Goal: Task Accomplishment & Management: Use online tool/utility

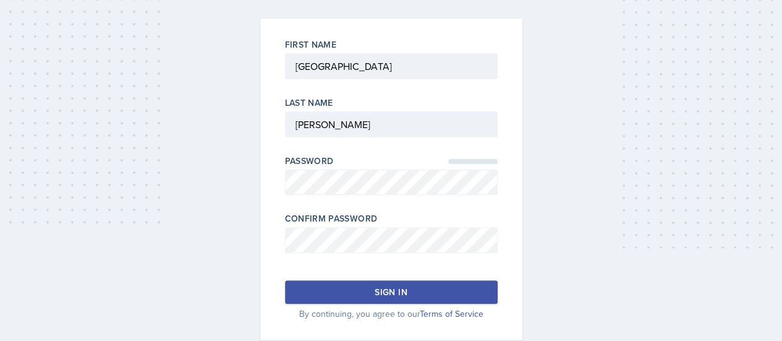
scroll to position [94, 0]
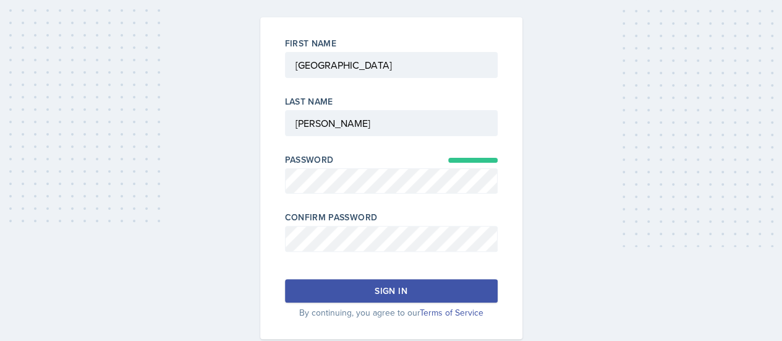
click at [370, 284] on button "Sign in" at bounding box center [391, 291] width 213 height 24
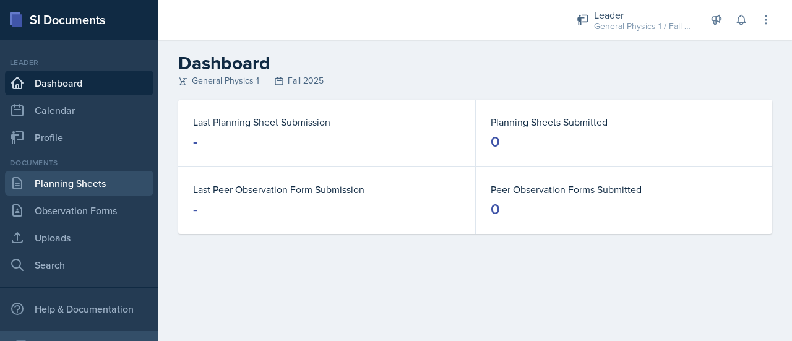
click at [51, 190] on link "Planning Sheets" at bounding box center [79, 183] width 148 height 25
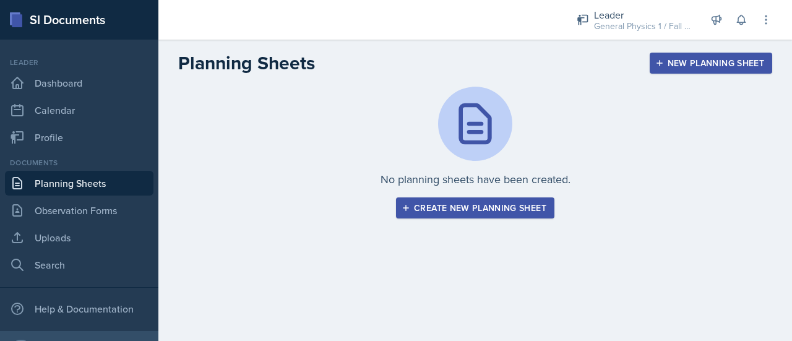
click at [475, 210] on div "Create new planning sheet" at bounding box center [475, 208] width 142 height 10
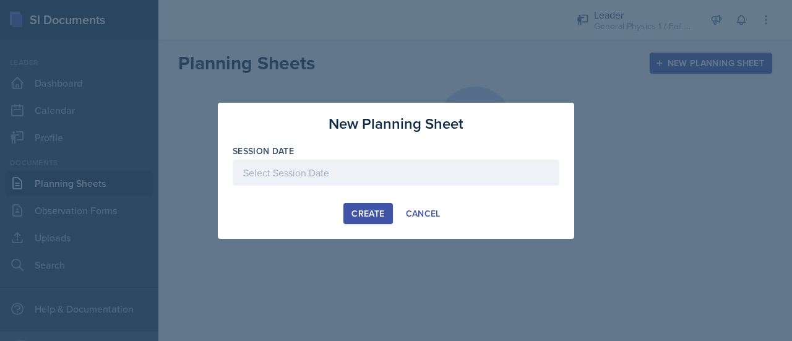
click at [279, 168] on div at bounding box center [396, 173] width 327 height 26
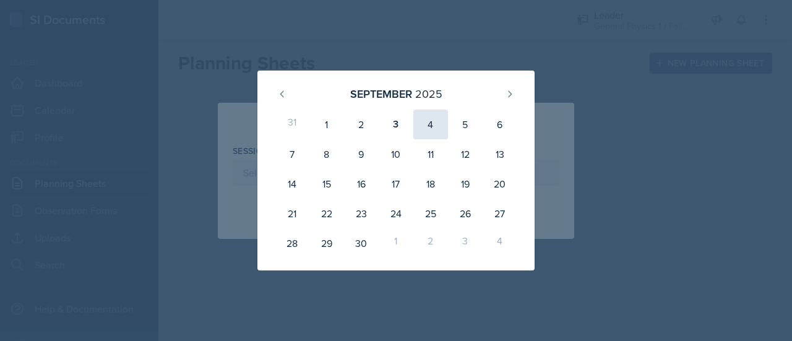
click at [433, 127] on div "4" at bounding box center [430, 124] width 35 height 30
type input "[DATE]"
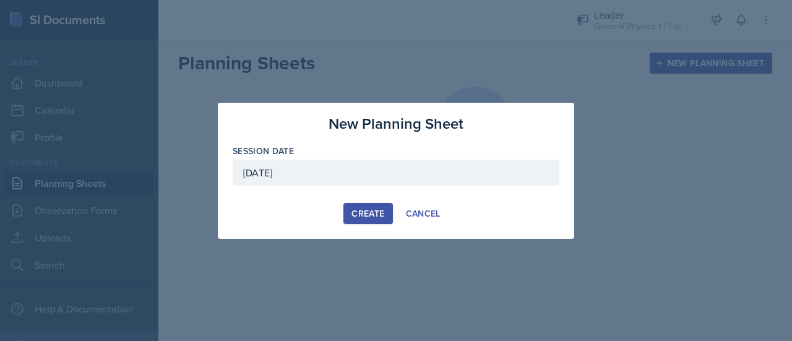
click at [366, 216] on div "Create" at bounding box center [367, 213] width 33 height 10
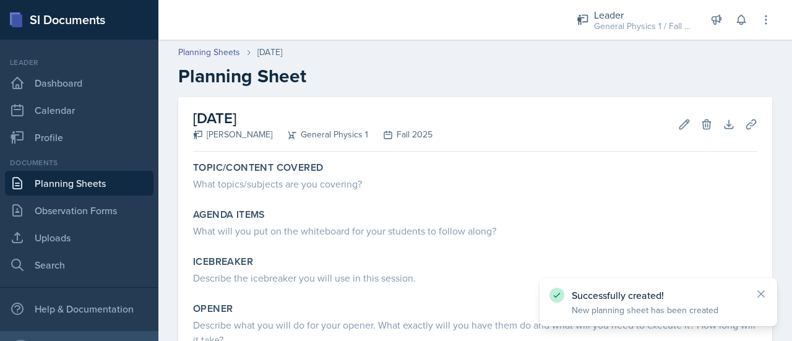
scroll to position [49, 0]
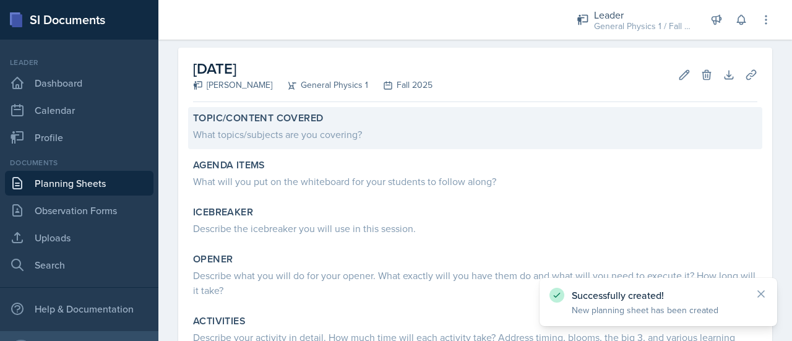
click at [325, 134] on div "What topics/subjects are you covering?" at bounding box center [475, 134] width 564 height 15
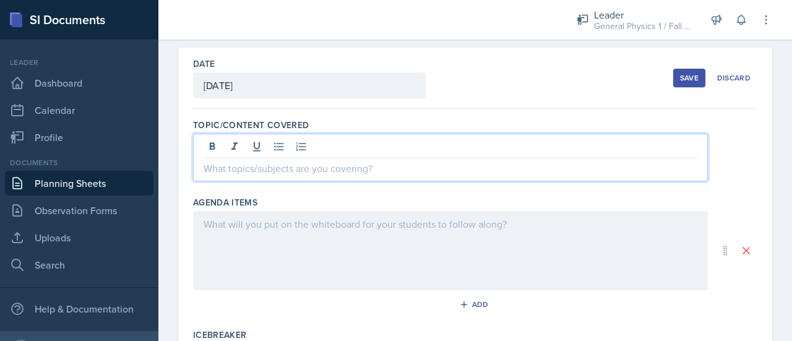
click at [288, 150] on div at bounding box center [450, 158] width 515 height 48
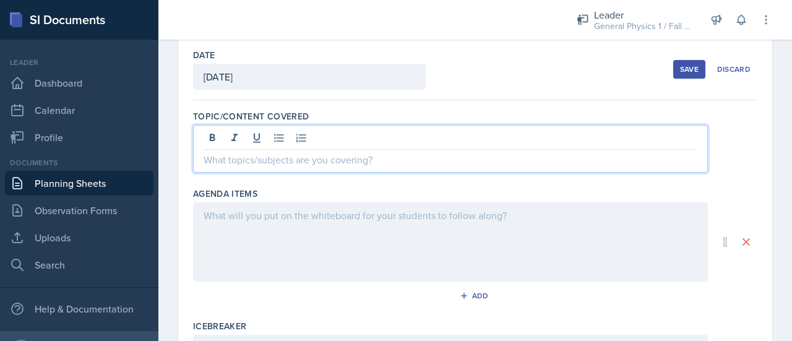
scroll to position [57, 0]
click at [301, 158] on p at bounding box center [450, 160] width 494 height 15
click at [207, 160] on p "Position, displacement, velocity, acceleration." at bounding box center [450, 160] width 494 height 15
click at [202, 160] on div "Position, displacement, velocity, acceleration." at bounding box center [450, 150] width 515 height 48
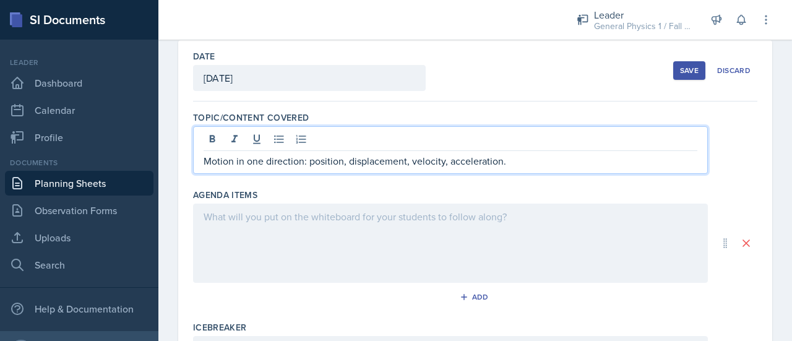
click at [261, 241] on div at bounding box center [450, 242] width 515 height 79
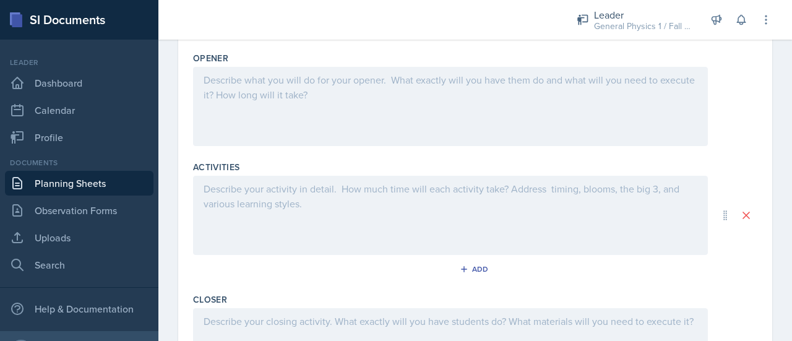
scroll to position [414, 0]
click at [385, 210] on div at bounding box center [450, 213] width 515 height 79
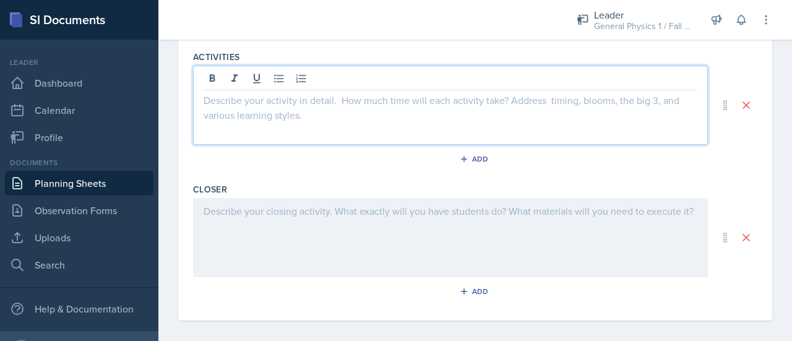
scroll to position [525, 0]
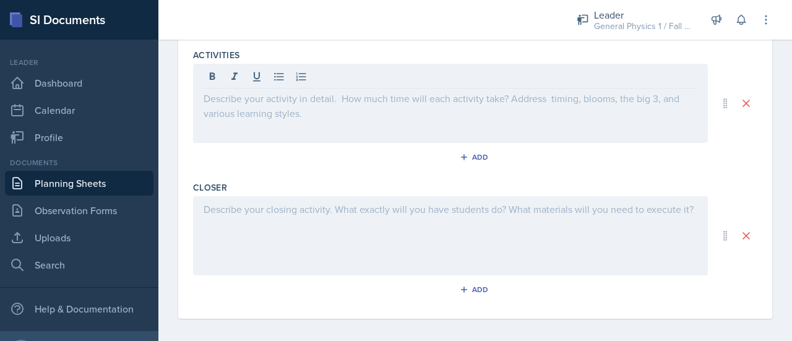
click at [386, 216] on div at bounding box center [450, 235] width 515 height 79
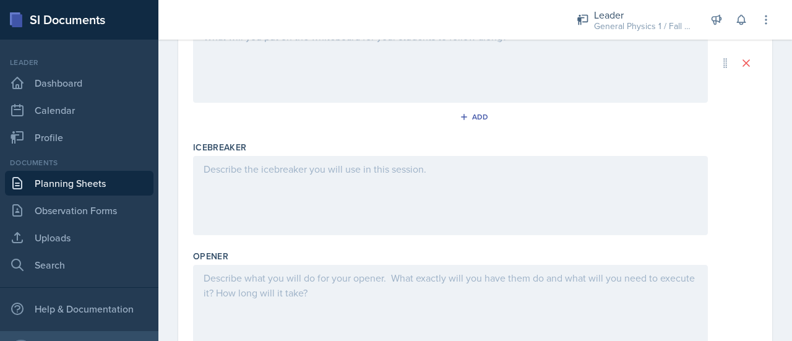
scroll to position [210, 0]
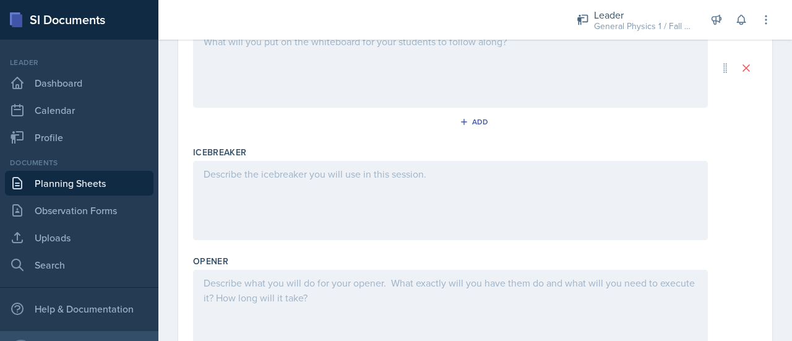
click at [324, 192] on div at bounding box center [450, 200] width 515 height 79
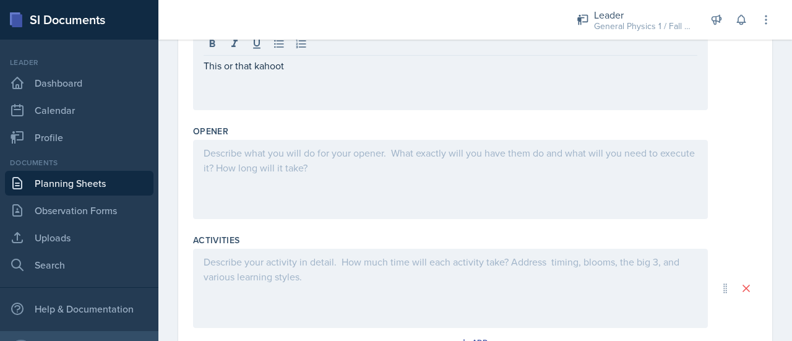
click at [309, 187] on div at bounding box center [450, 179] width 515 height 79
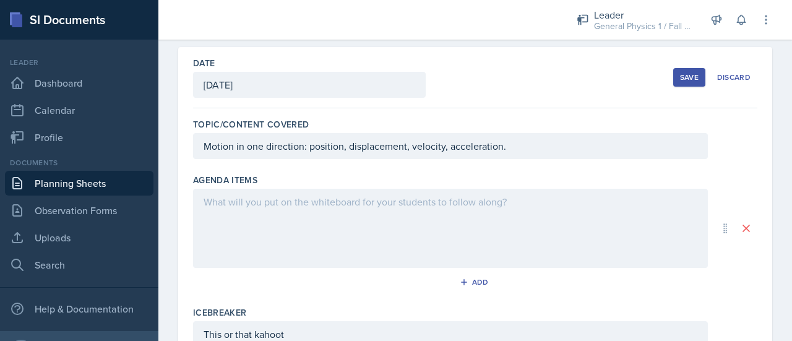
scroll to position [49, 0]
